Goal: Information Seeking & Learning: Learn about a topic

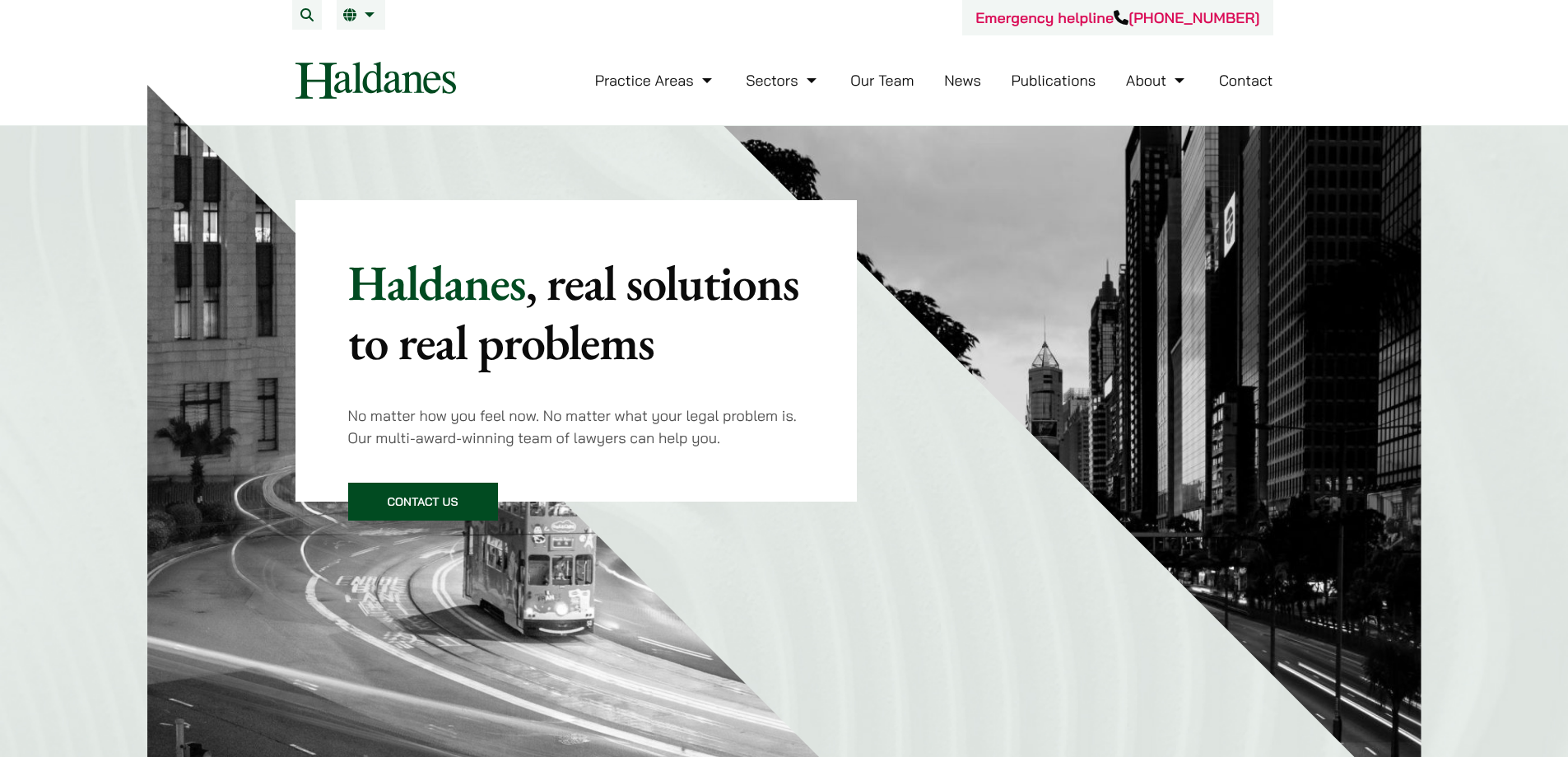
click at [966, 84] on link "News" at bounding box center [963, 79] width 37 height 19
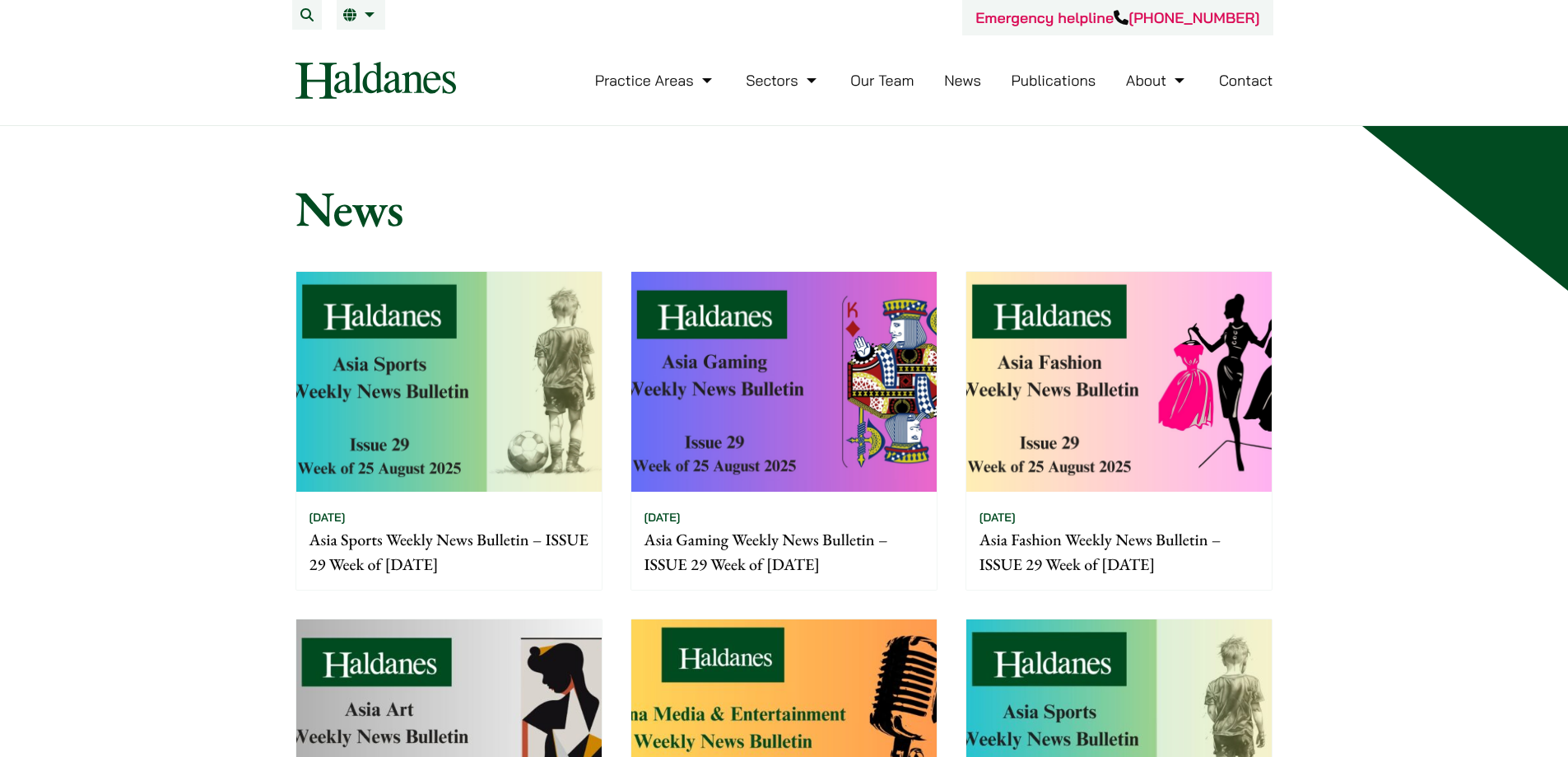
click at [958, 79] on link "News" at bounding box center [963, 79] width 37 height 19
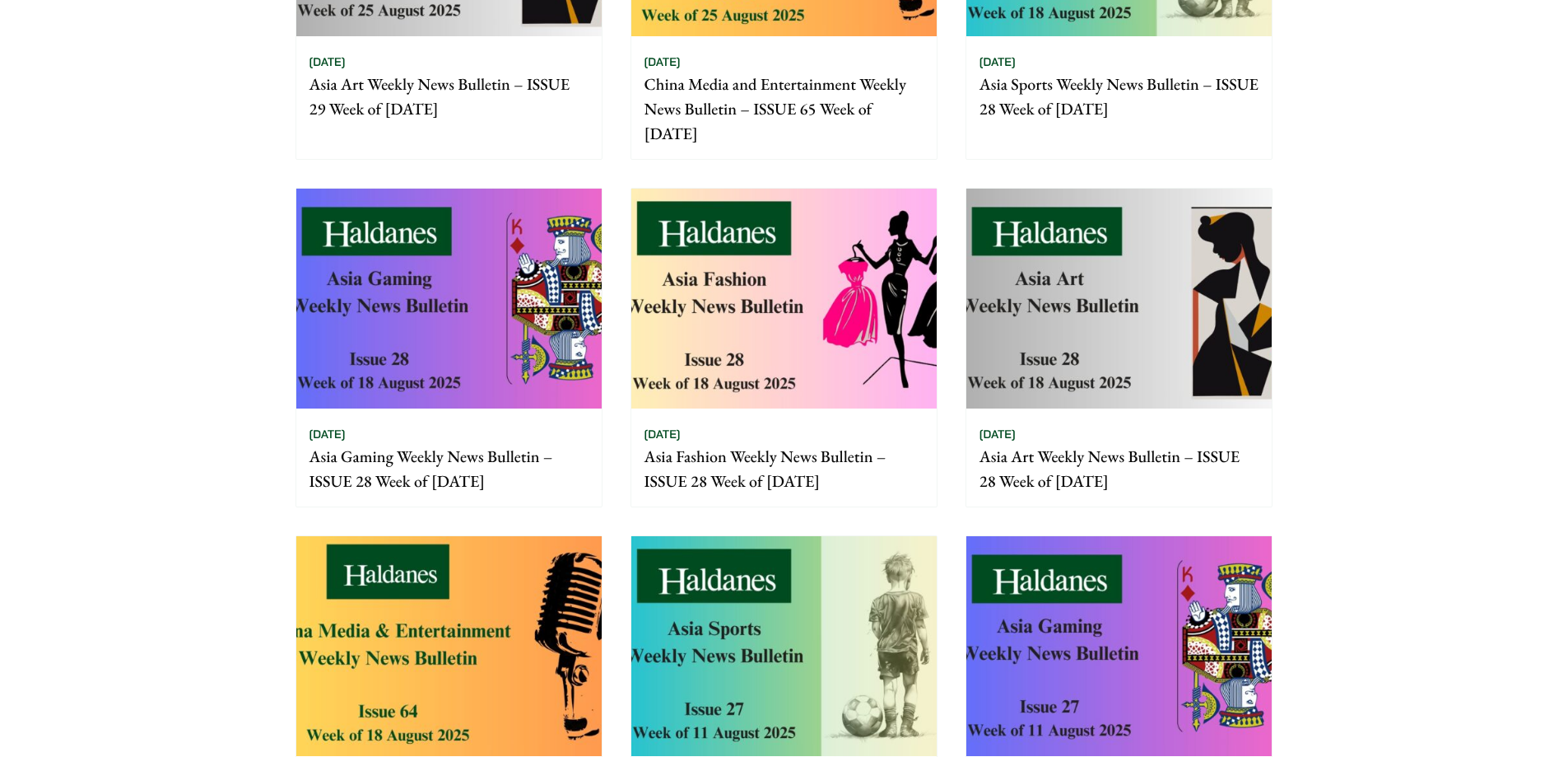
scroll to position [988, 0]
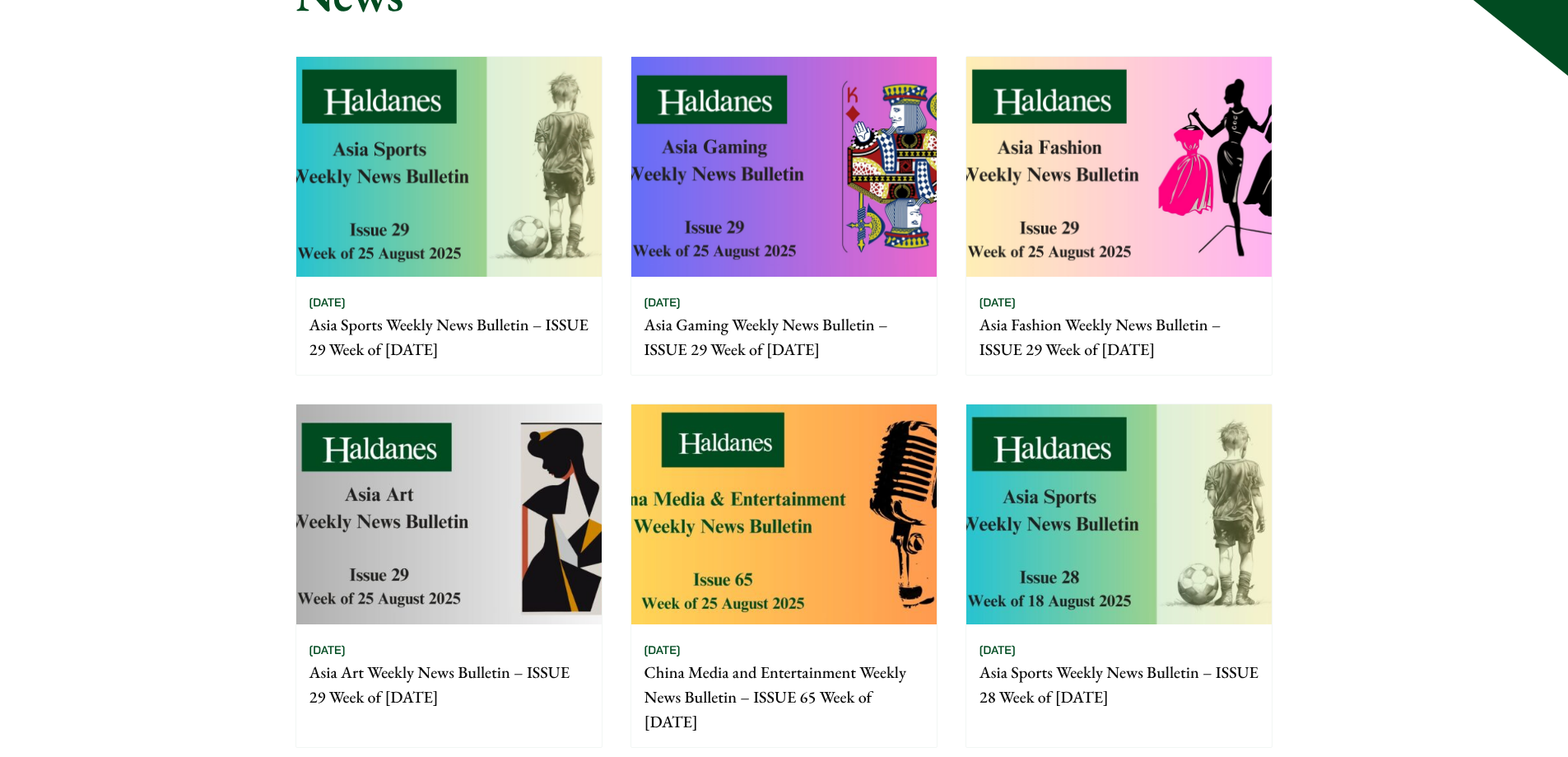
scroll to position [0, 0]
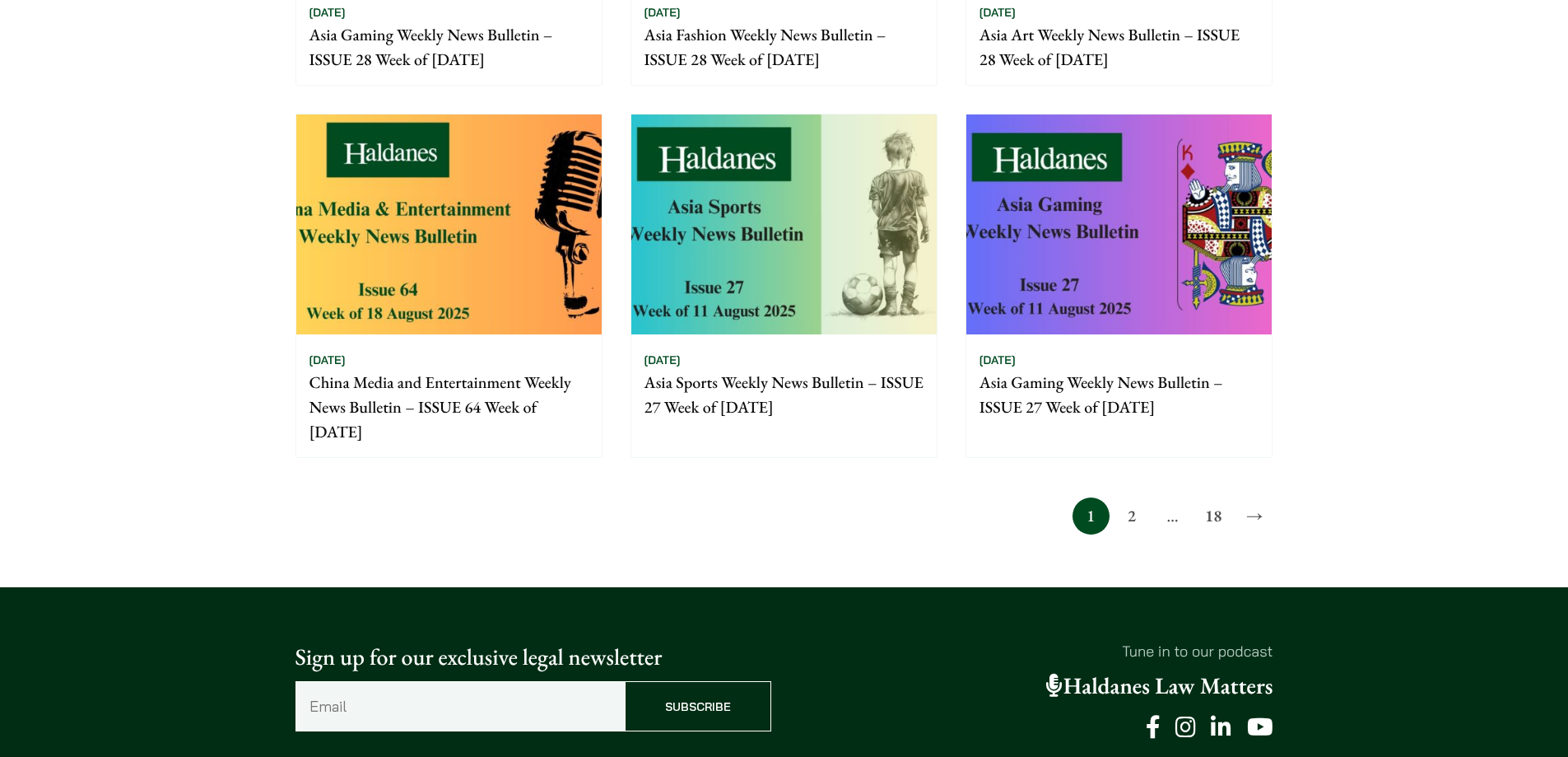
scroll to position [1628, 0]
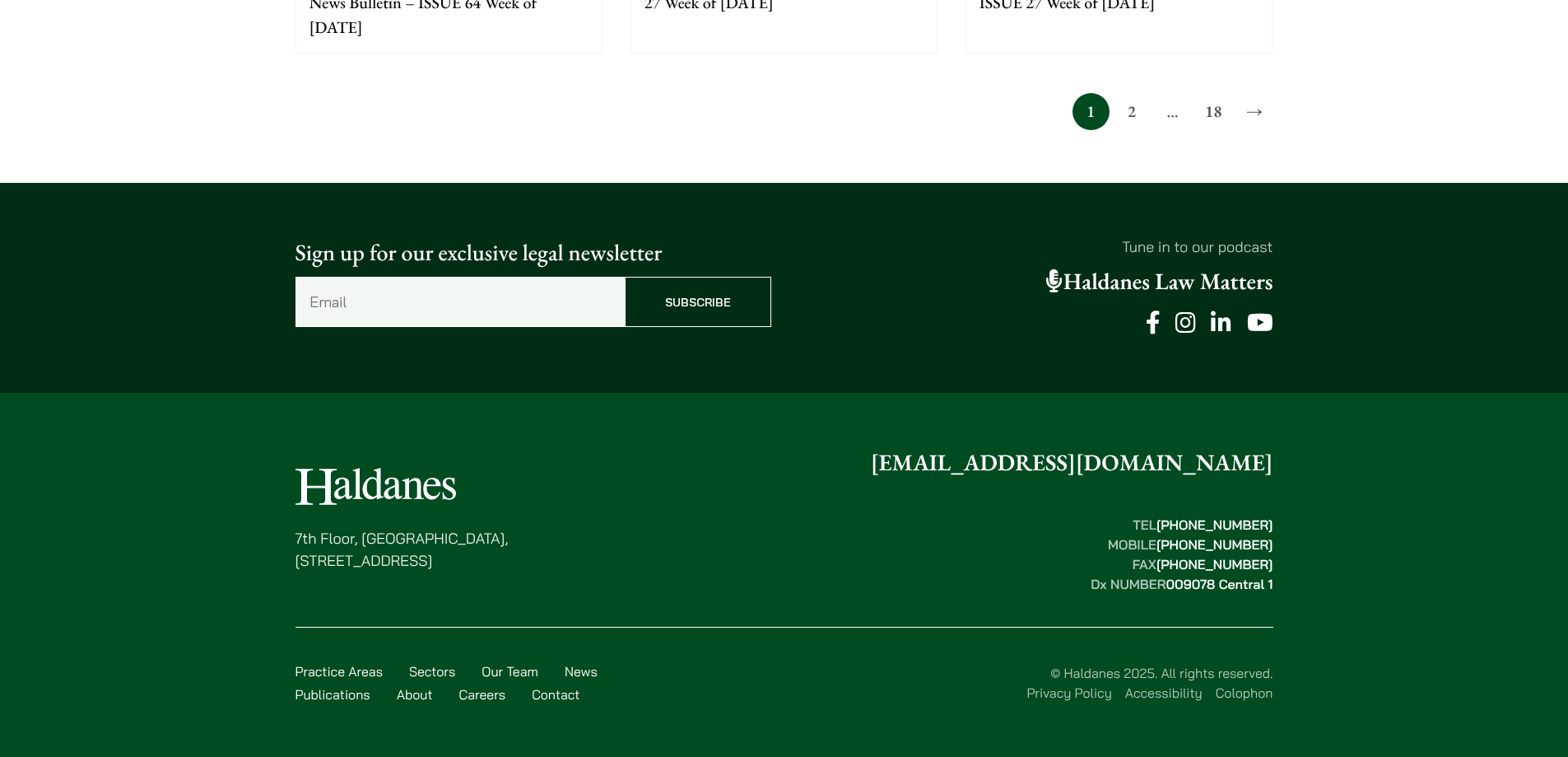
click at [511, 668] on link "Our Team" at bounding box center [510, 671] width 57 height 17
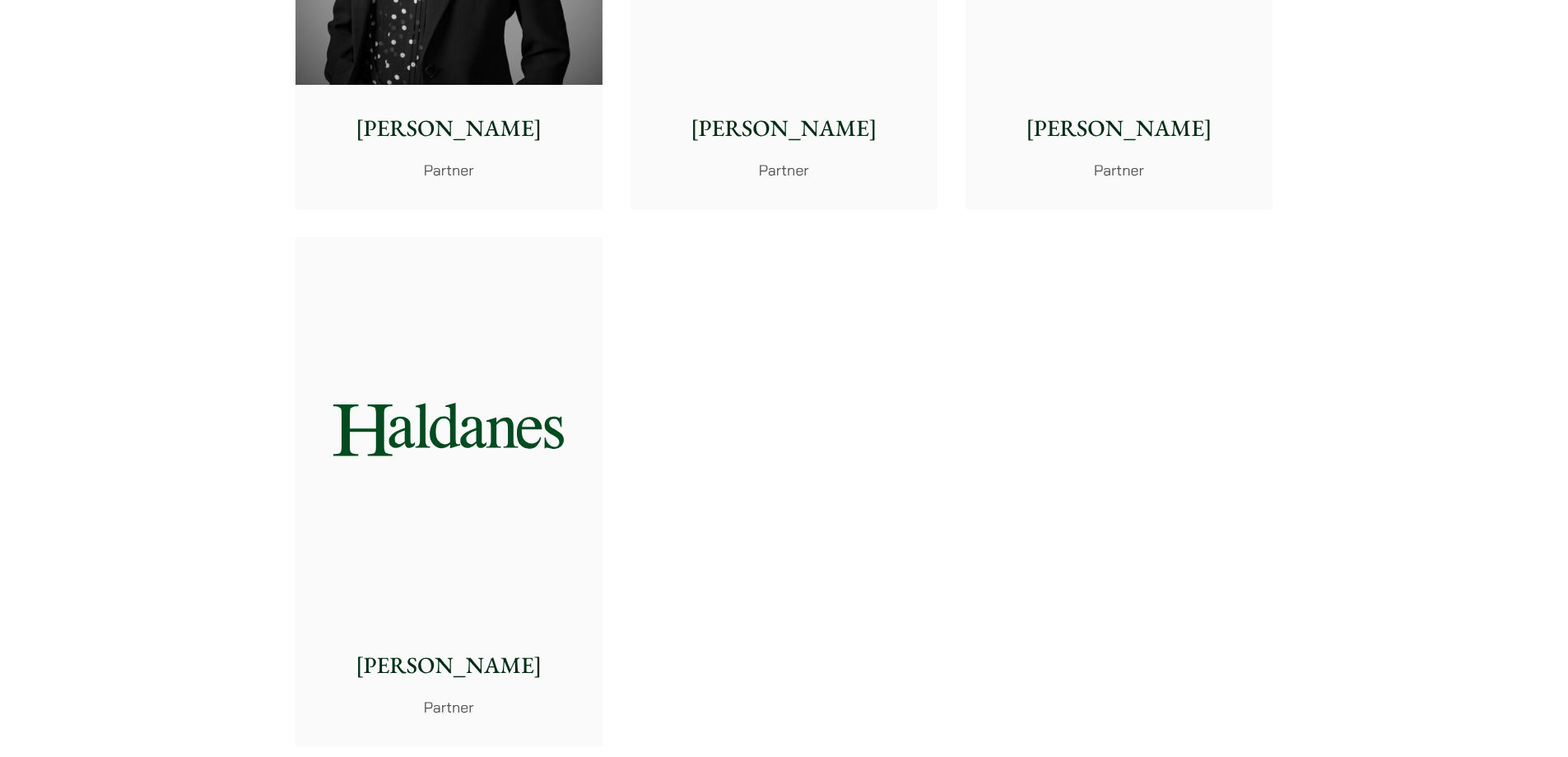
scroll to position [3128, 0]
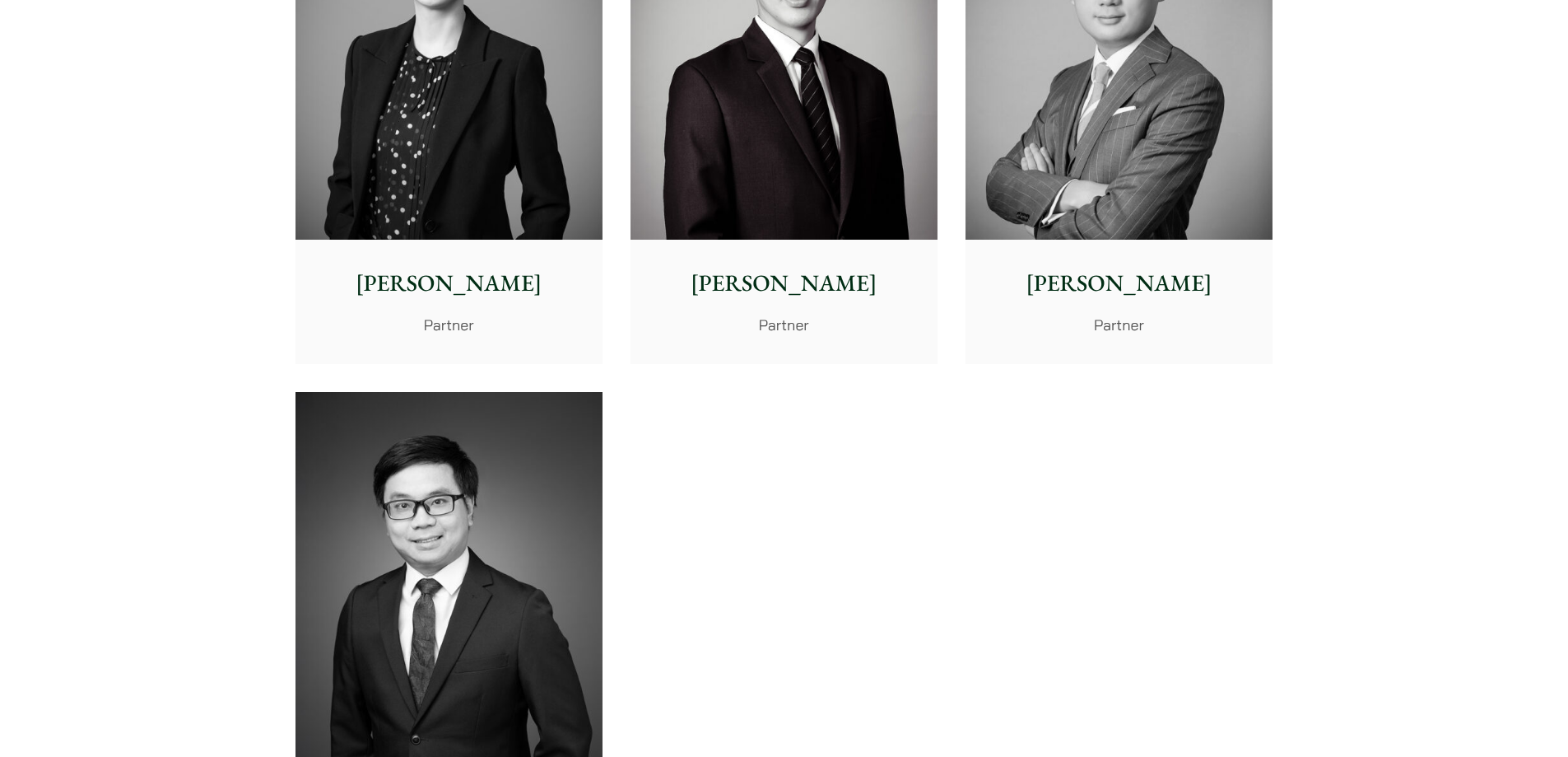
click at [563, 528] on img at bounding box center [449, 584] width 307 height 384
click at [440, 578] on img at bounding box center [449, 583] width 307 height 384
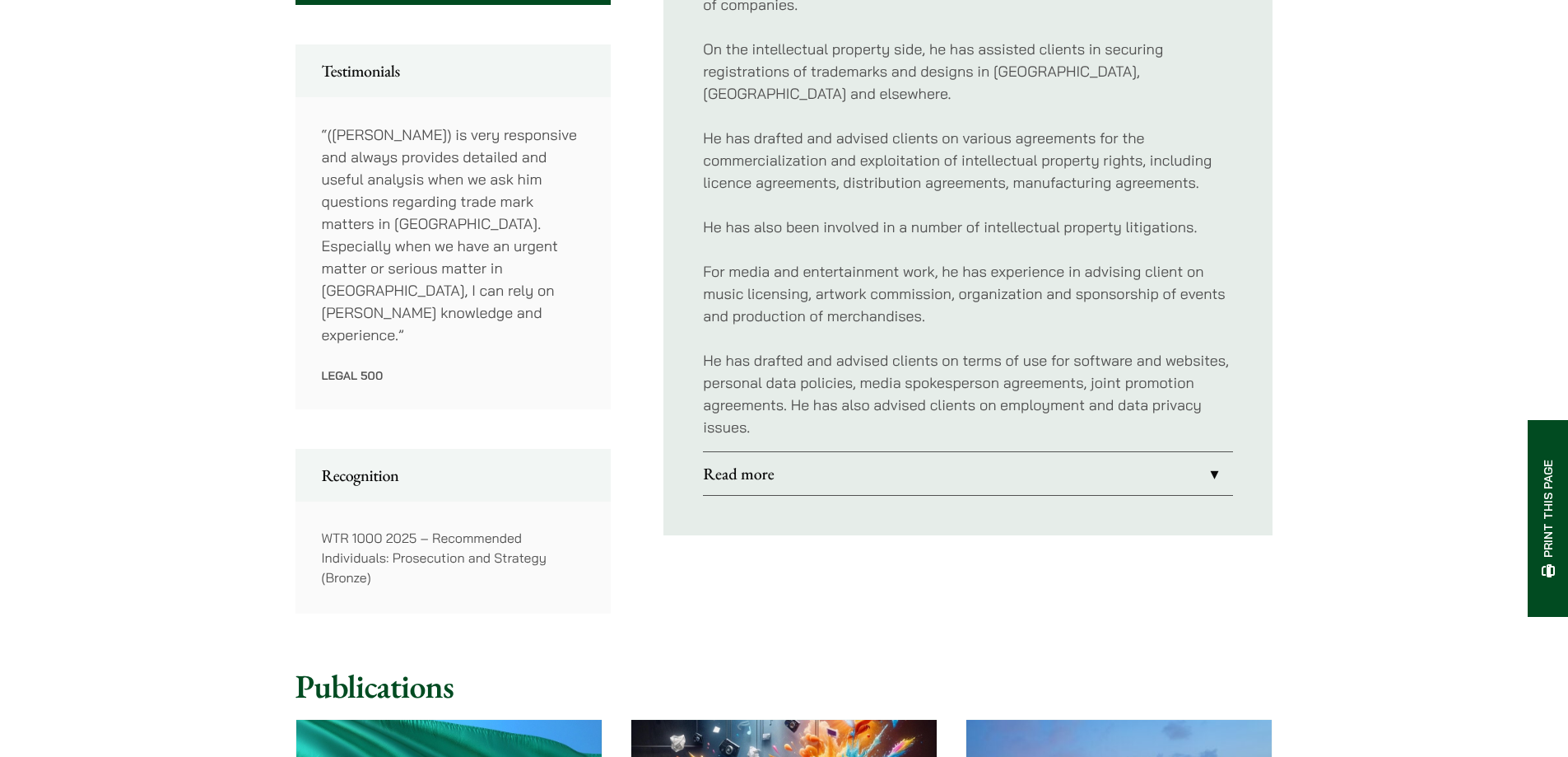
scroll to position [906, 0]
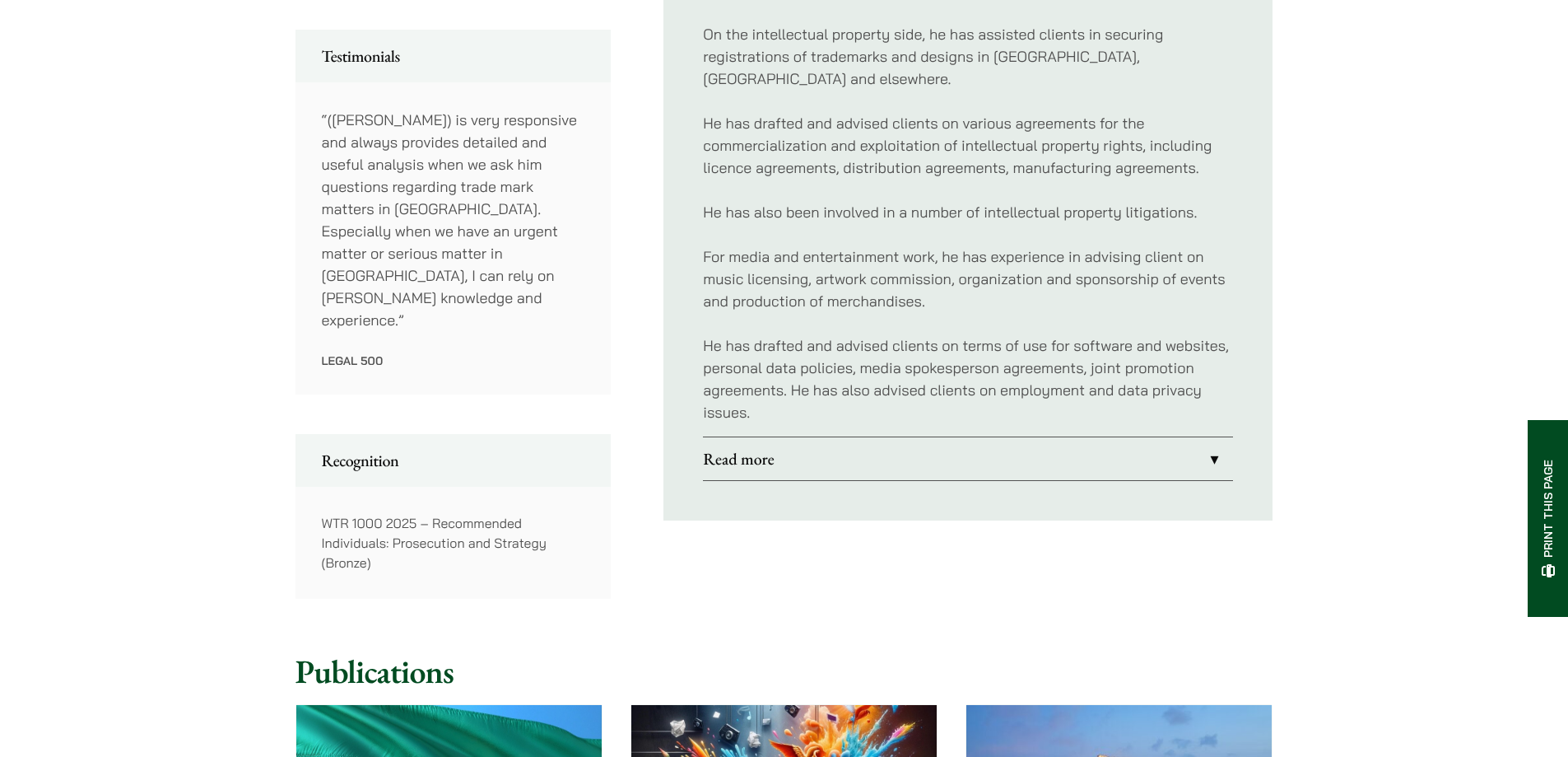
click at [793, 447] on link "Read more" at bounding box center [968, 459] width 530 height 43
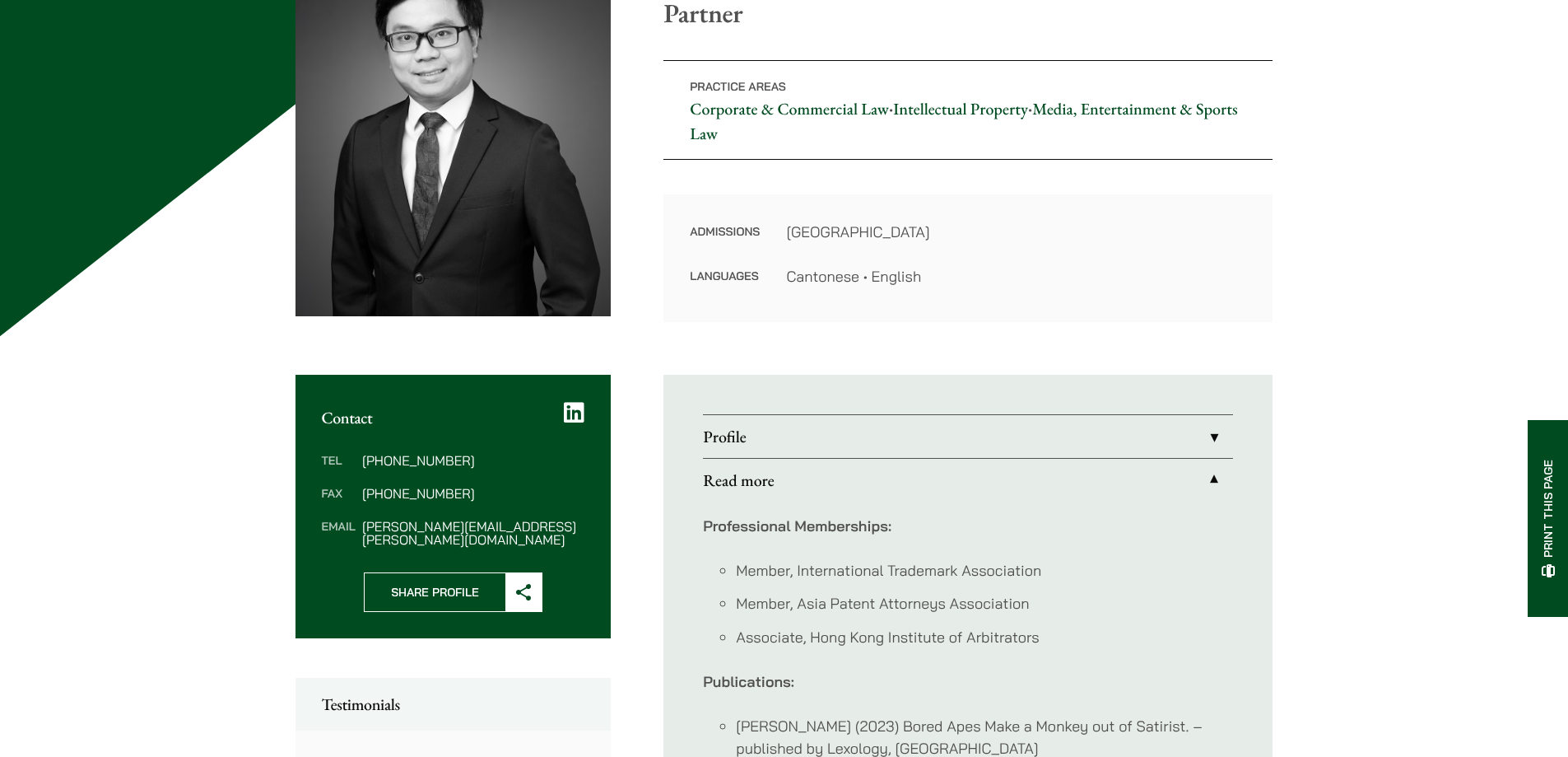
scroll to position [247, 0]
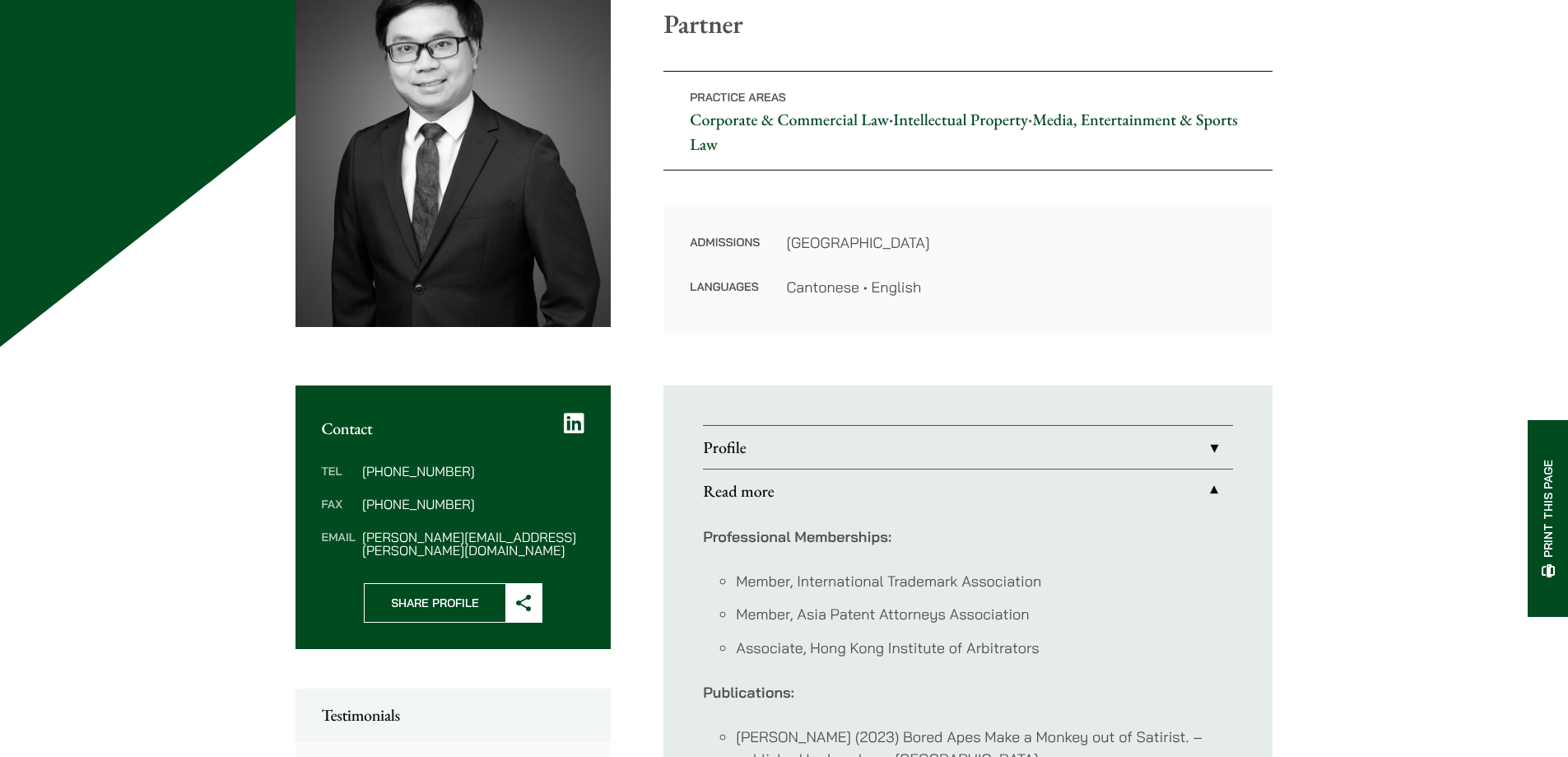
click at [753, 445] on link "Profile" at bounding box center [968, 447] width 530 height 43
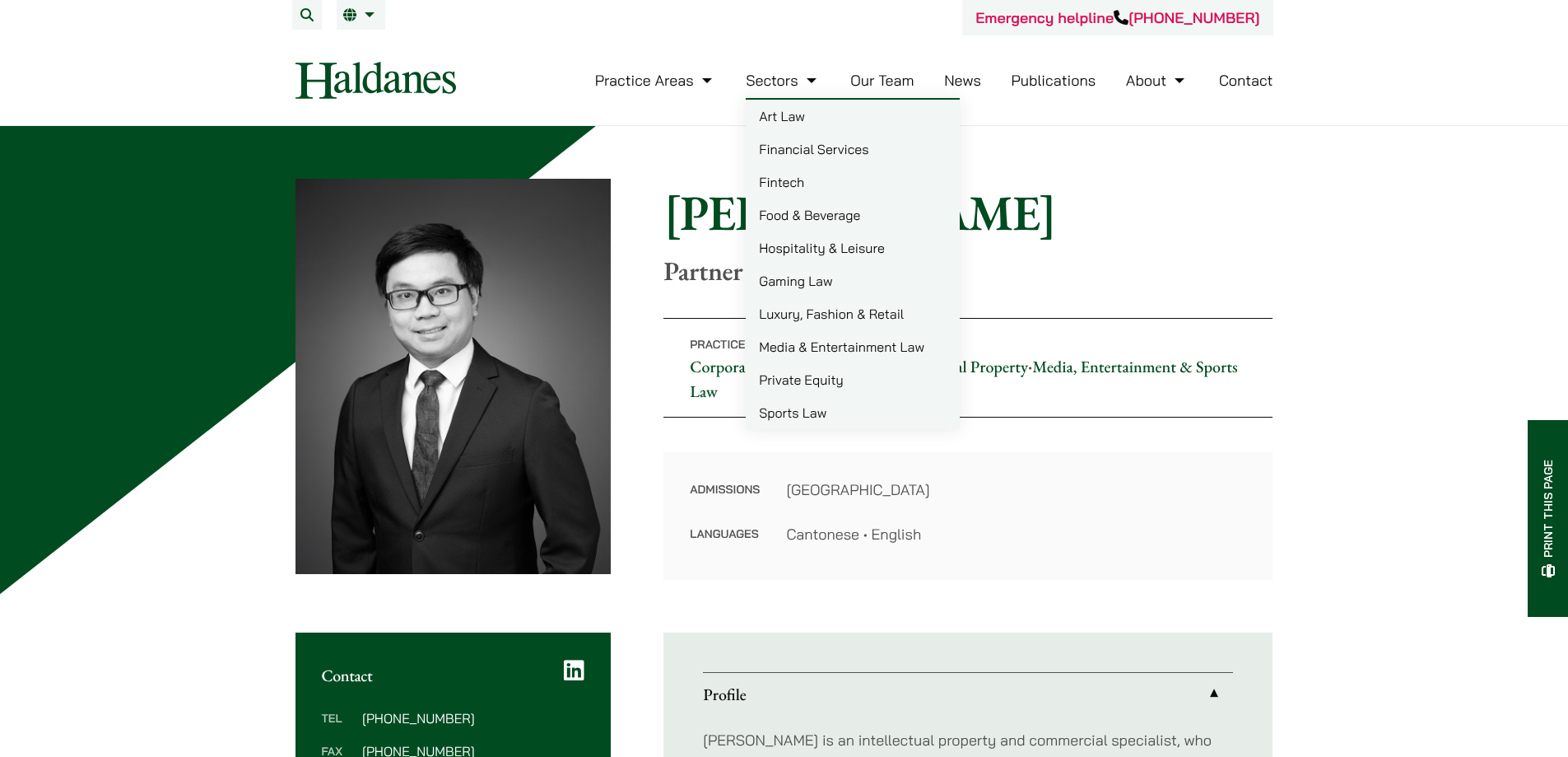
click at [808, 408] on link "Sports Law" at bounding box center [853, 413] width 214 height 33
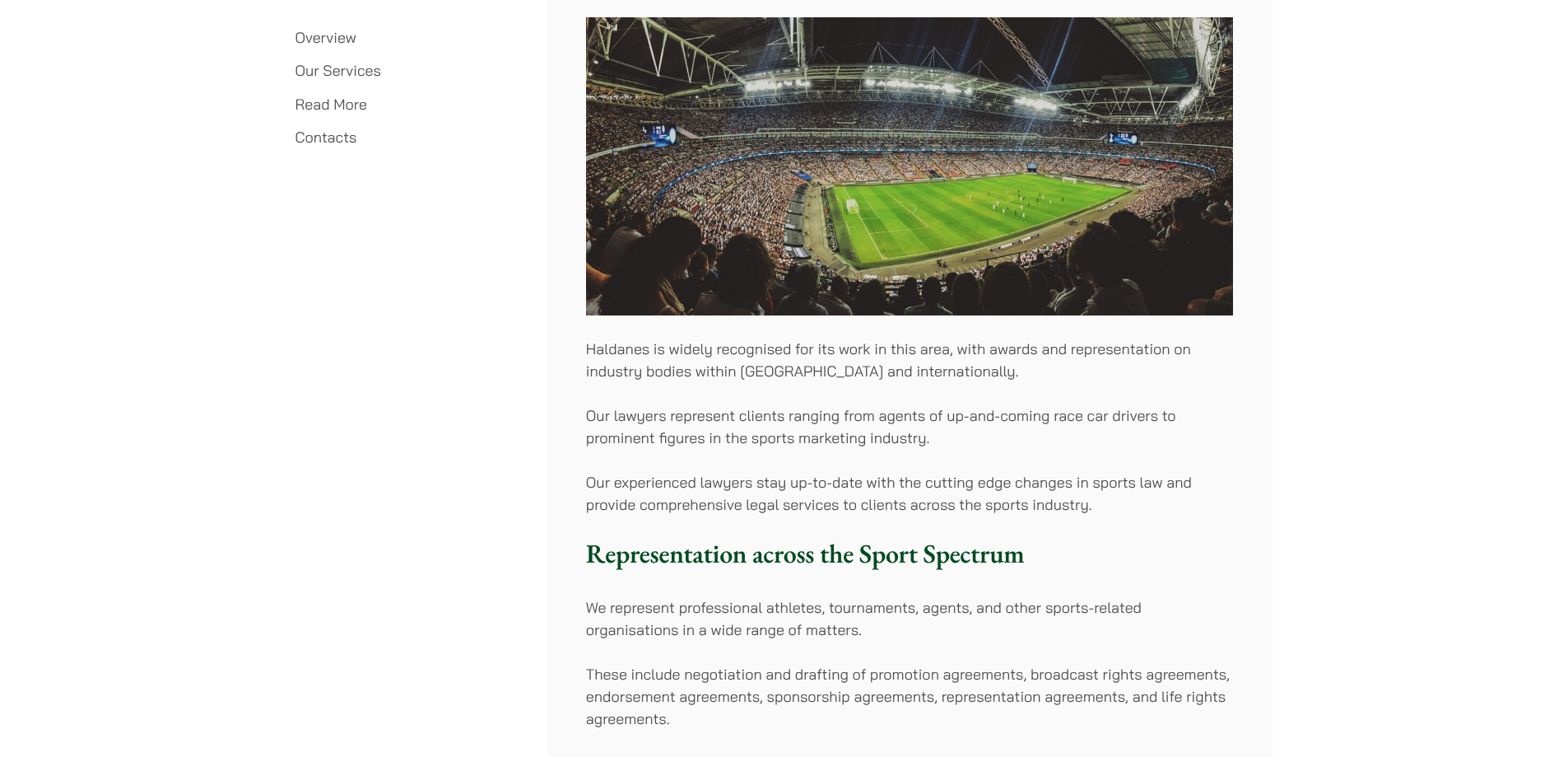
scroll to position [1152, 0]
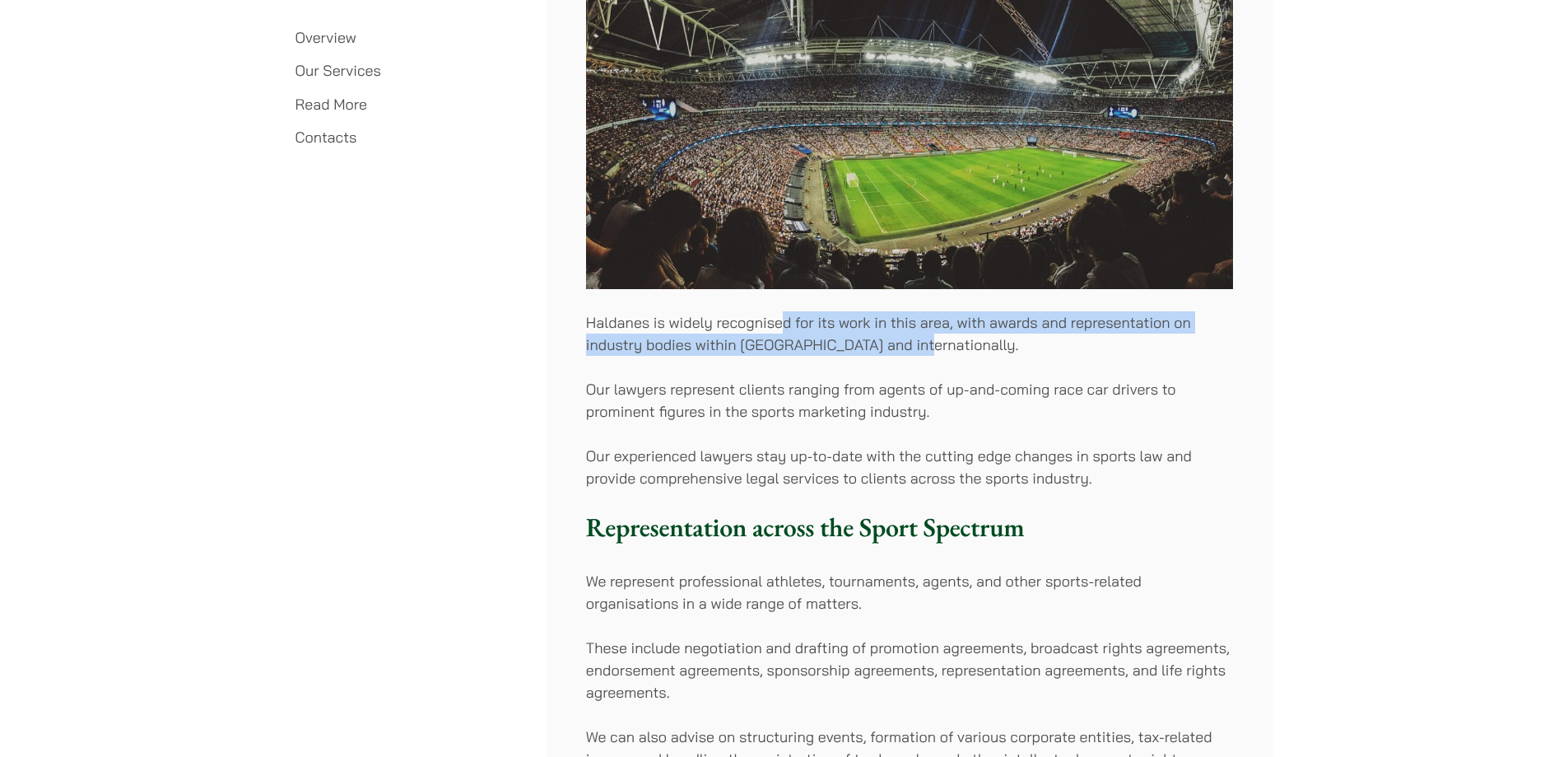
drag, startPoint x: 786, startPoint y: 325, endPoint x: 973, endPoint y: 341, distance: 187.7
click at [973, 341] on p "Haldanes is widely recognised for its work in this area, with awards and repres…" at bounding box center [910, 333] width 648 height 44
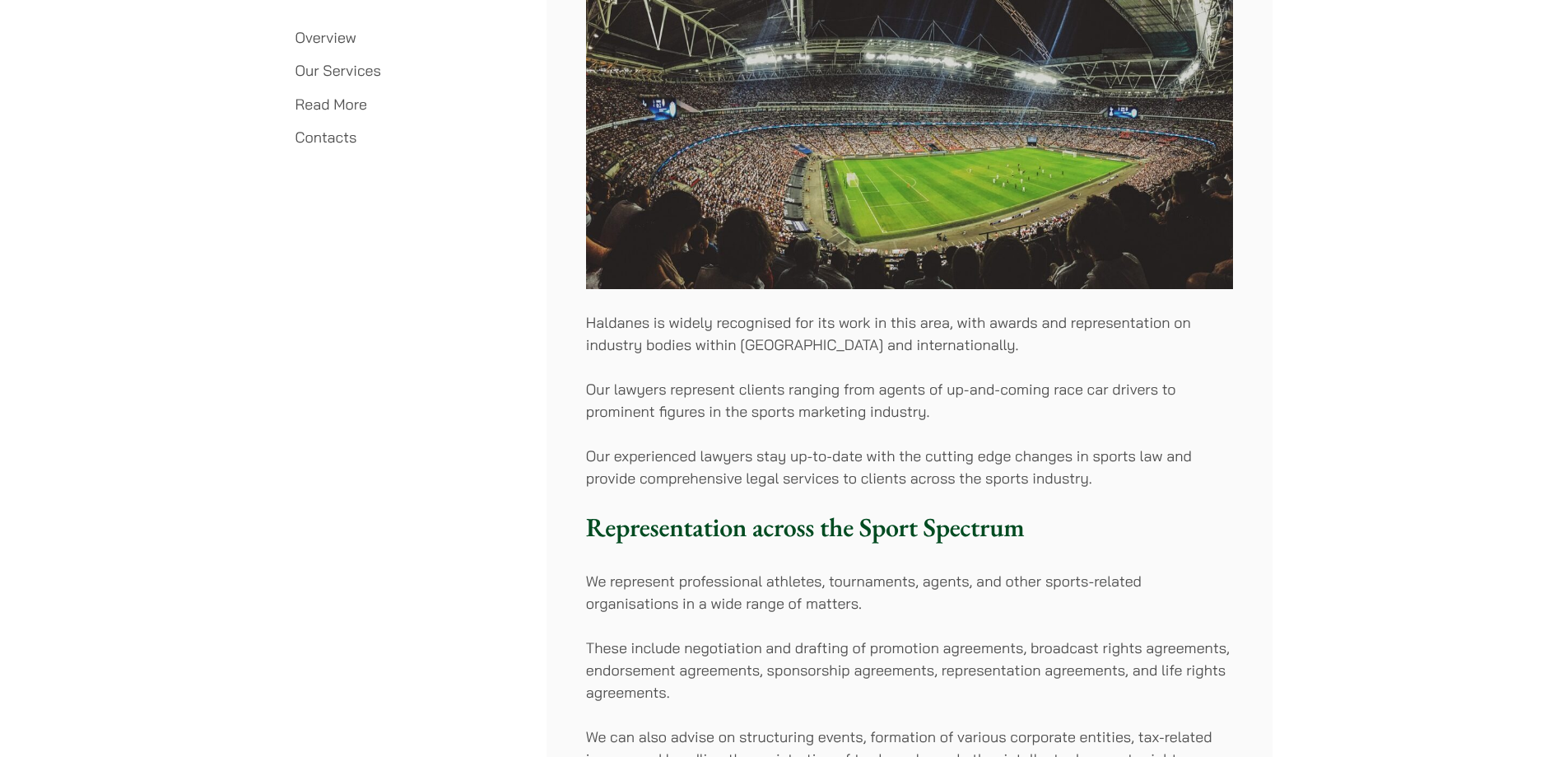
click at [1016, 376] on div "Overview With in-depth knowledge of the intricate legal issues facing professio…" at bounding box center [910, 129] width 726 height 1537
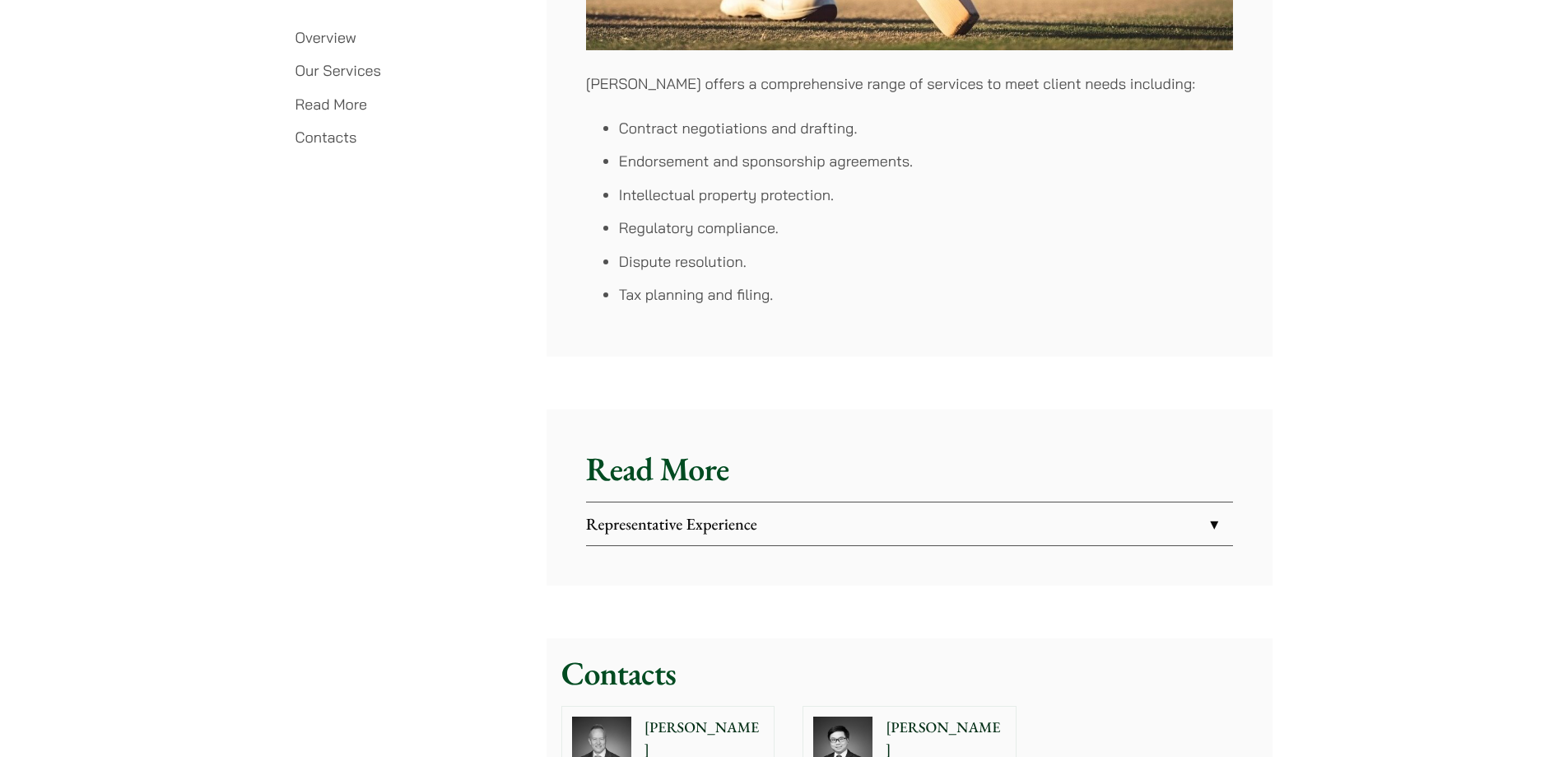
scroll to position [2634, 0]
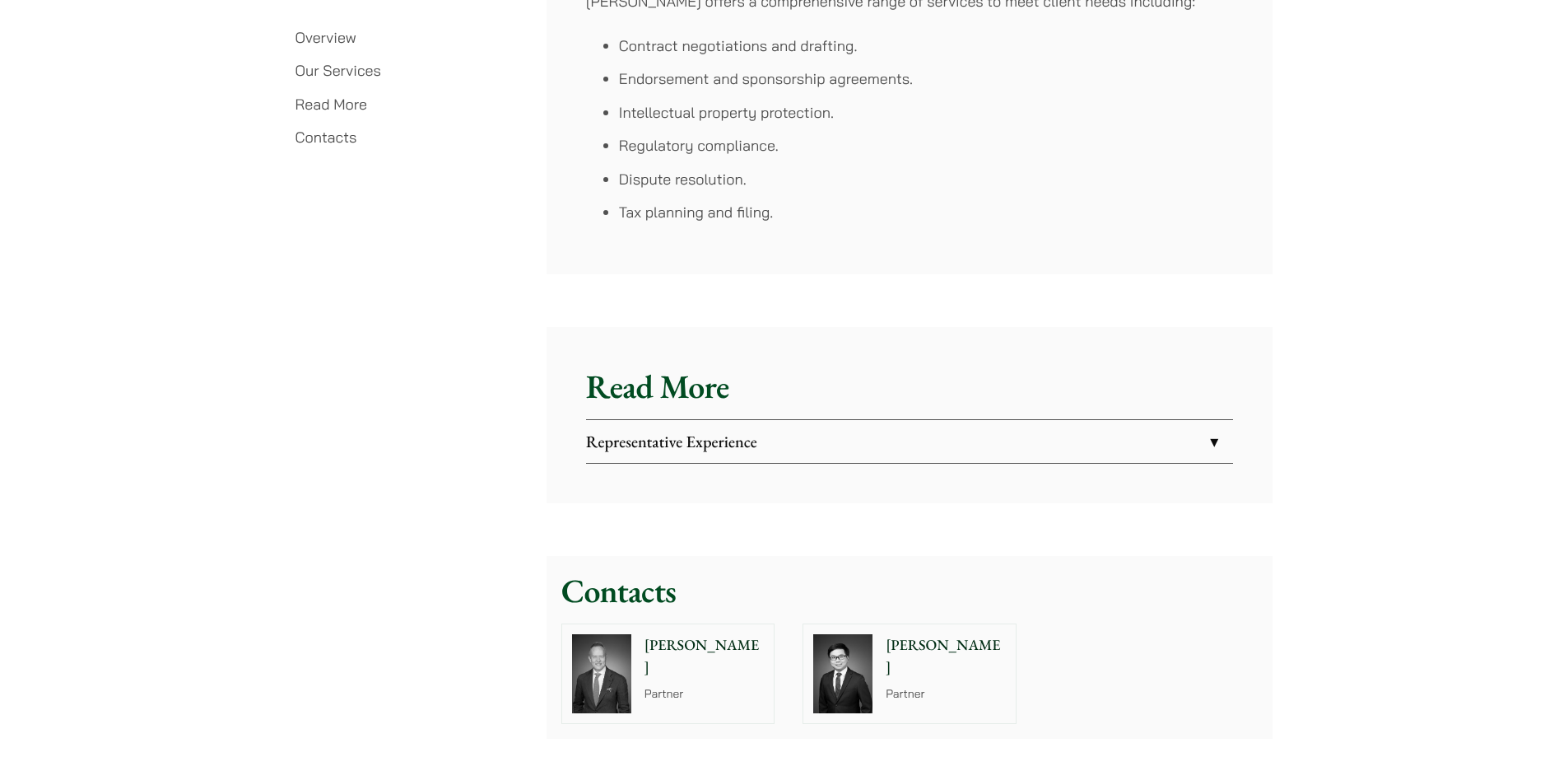
click at [715, 635] on p "[PERSON_NAME]" at bounding box center [704, 655] width 120 height 44
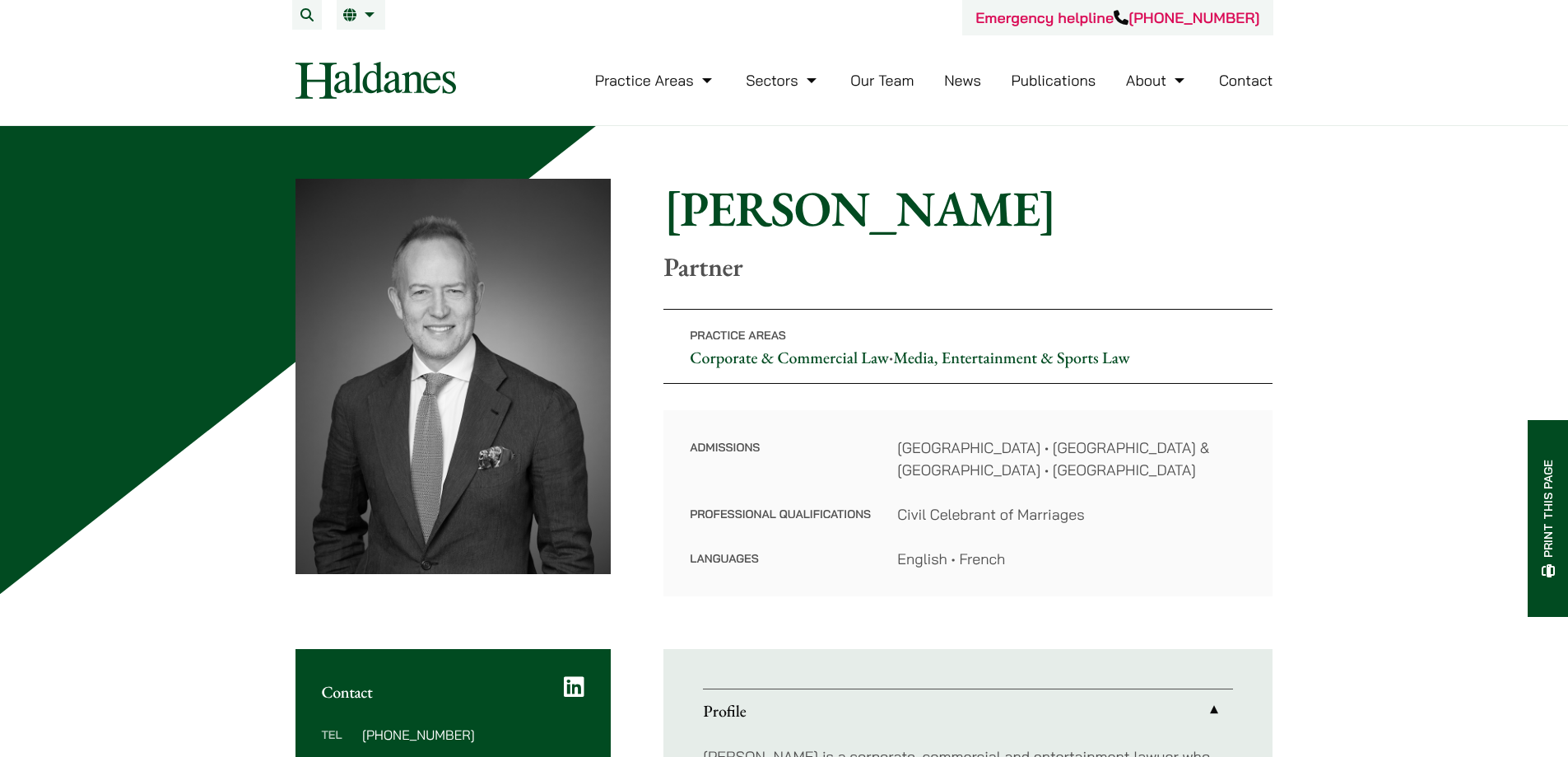
click at [963, 77] on link "News" at bounding box center [963, 79] width 37 height 19
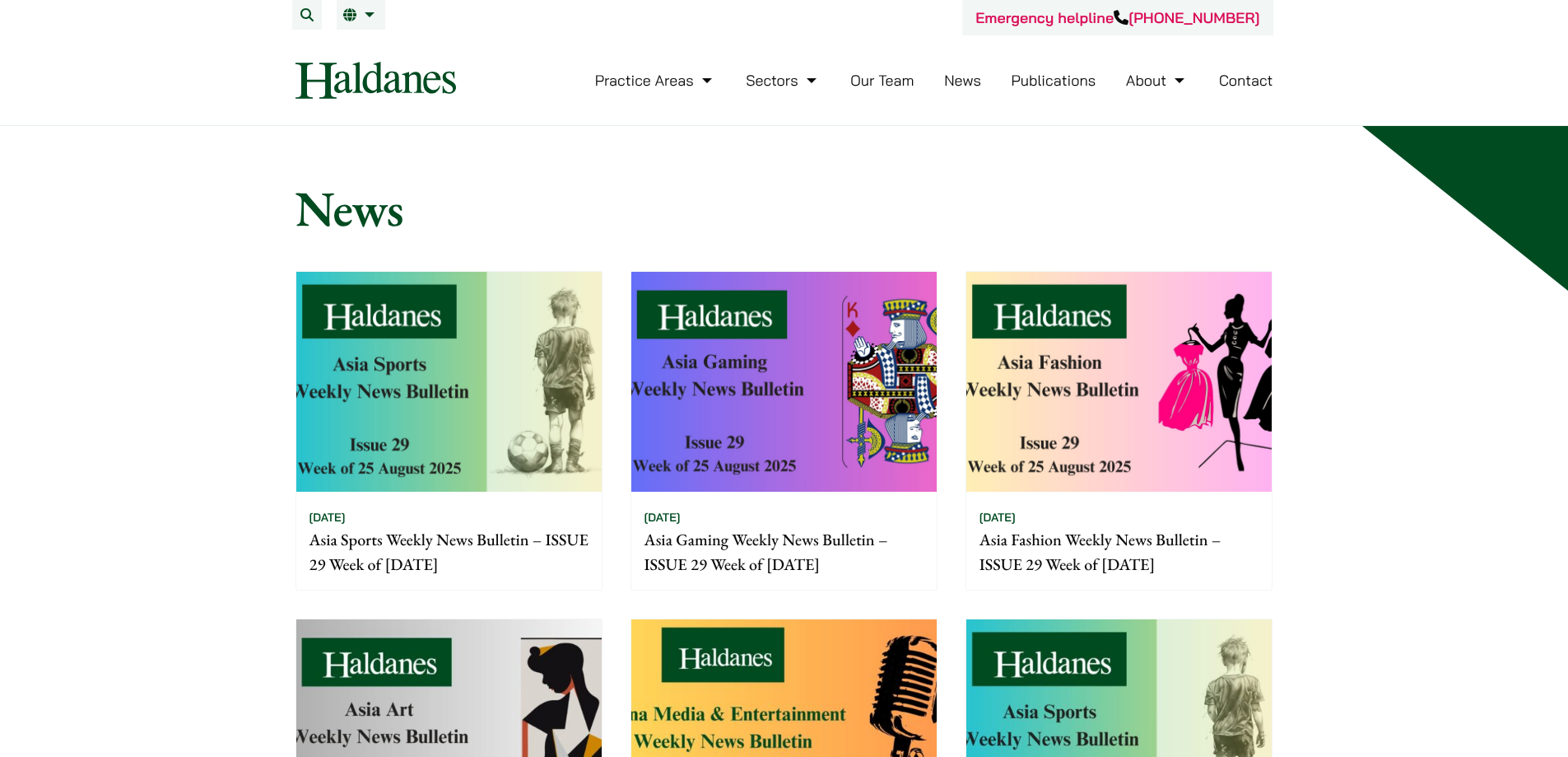
click at [1055, 85] on link "Publications" at bounding box center [1053, 79] width 85 height 19
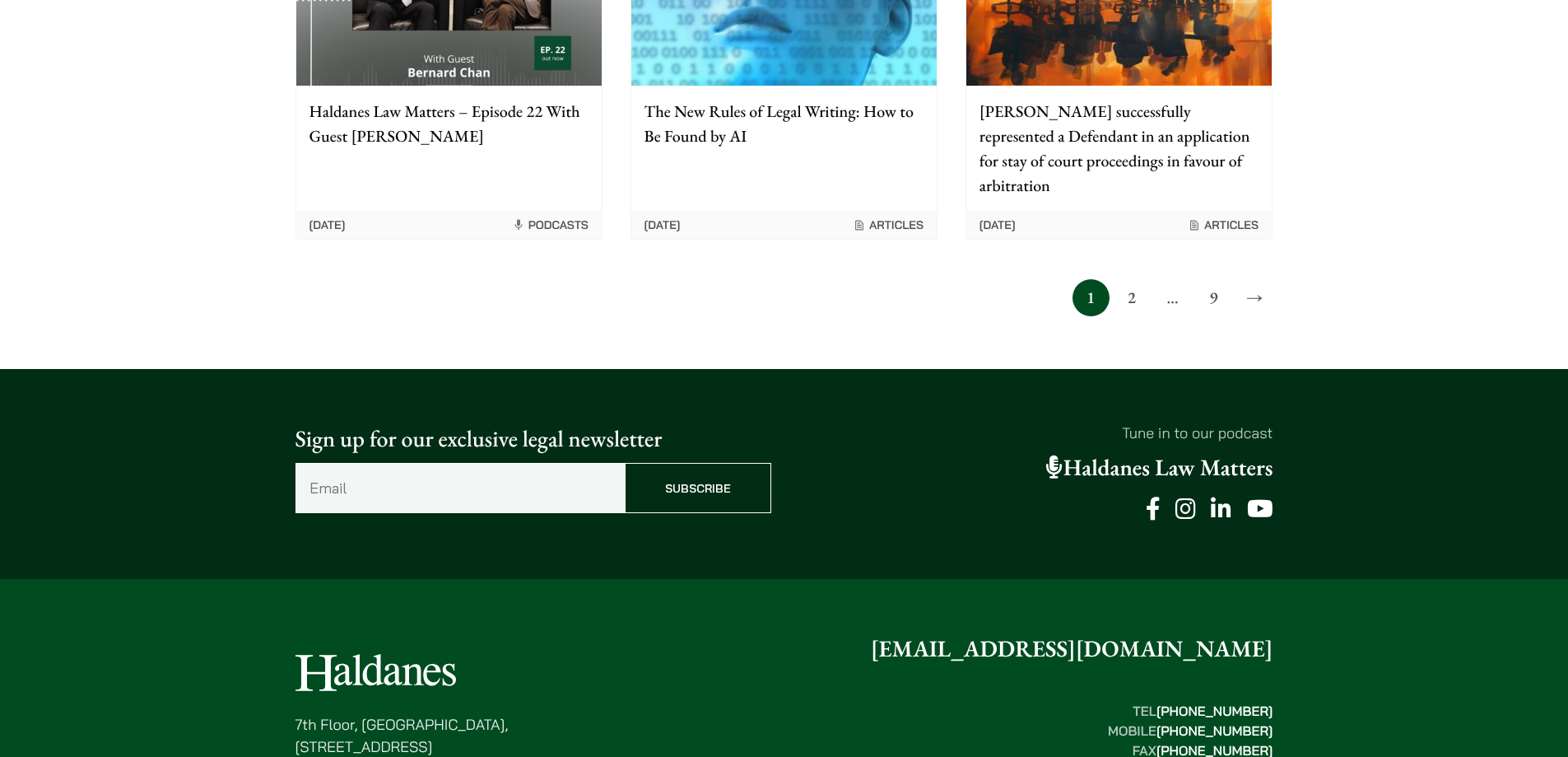
scroll to position [1646, 0]
